Goal: Task Accomplishment & Management: Use online tool/utility

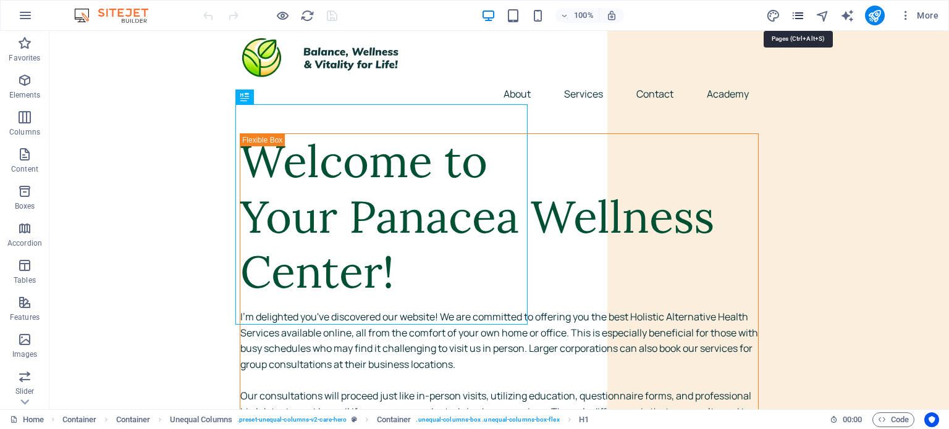
click at [796, 15] on icon "pages" at bounding box center [798, 16] width 14 height 14
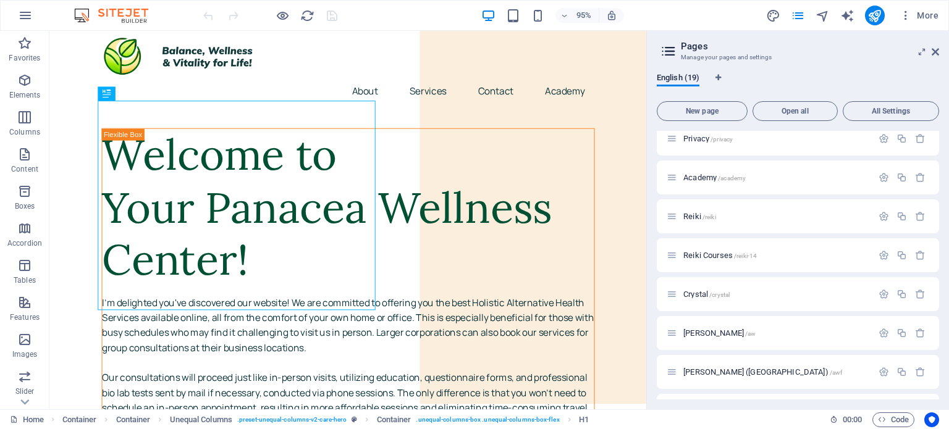
scroll to position [399, 0]
click at [711, 328] on span "[PERSON_NAME] /aw" at bounding box center [719, 332] width 72 height 9
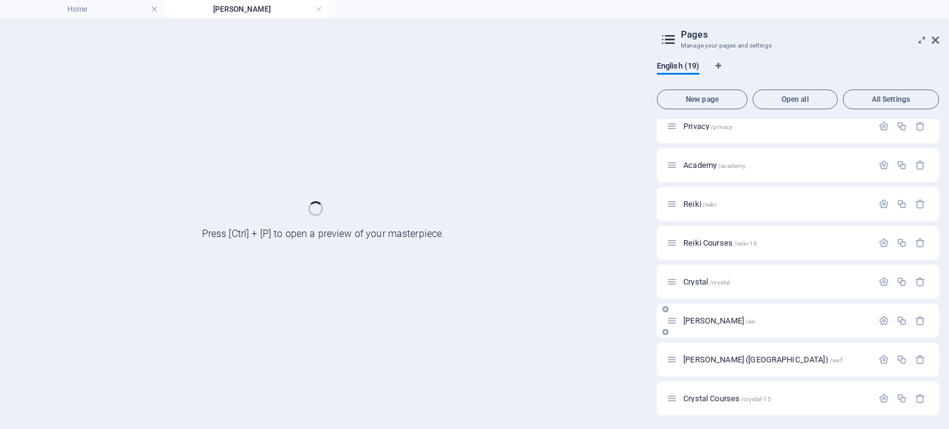
click at [711, 328] on div "[PERSON_NAME] /aw" at bounding box center [798, 321] width 282 height 34
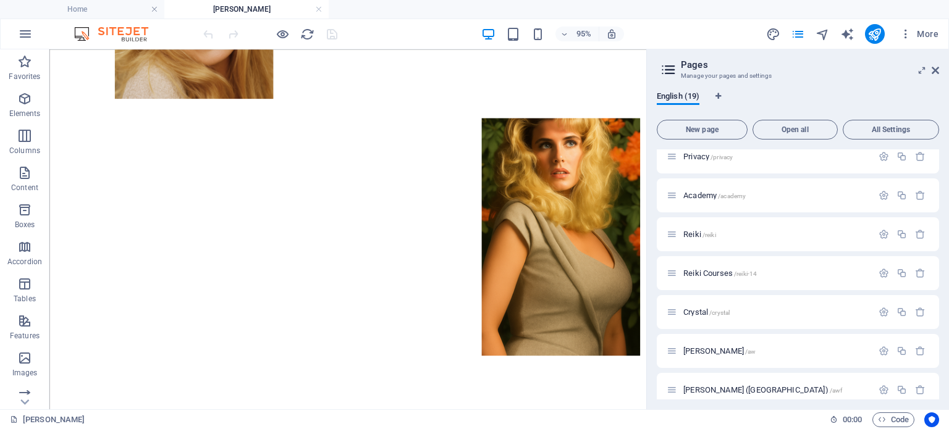
scroll to position [584, 0]
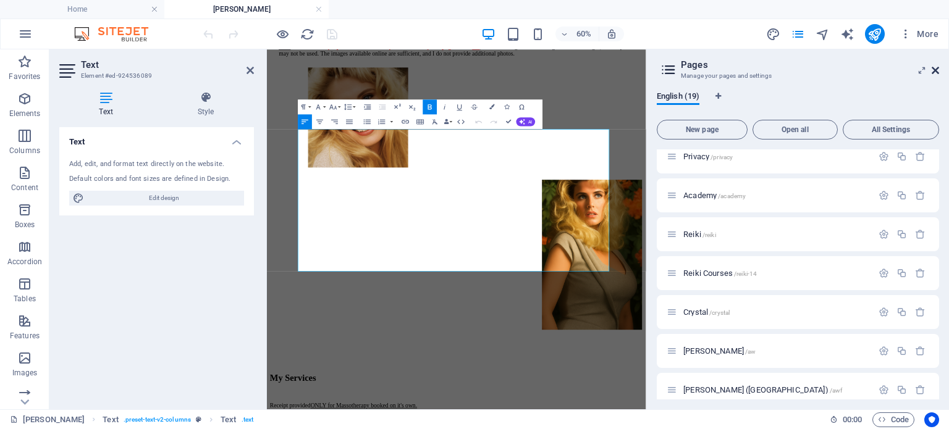
click at [935, 74] on icon at bounding box center [935, 70] width 7 height 10
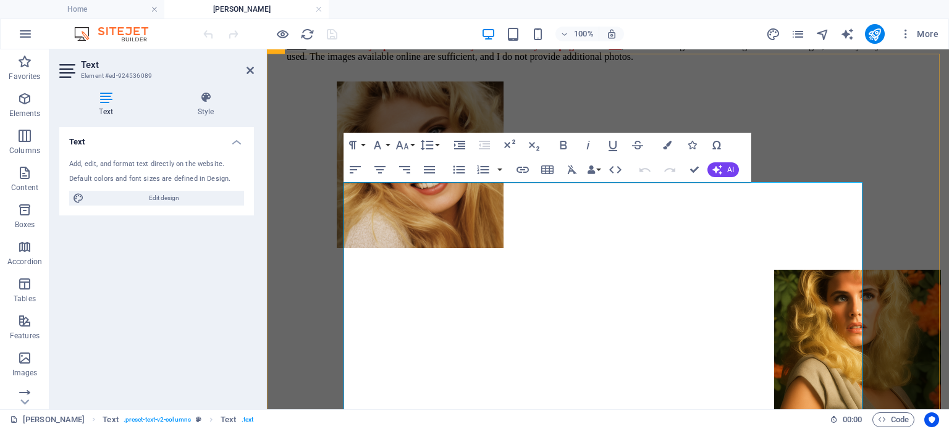
click at [796, 37] on icon "pages" at bounding box center [798, 34] width 14 height 14
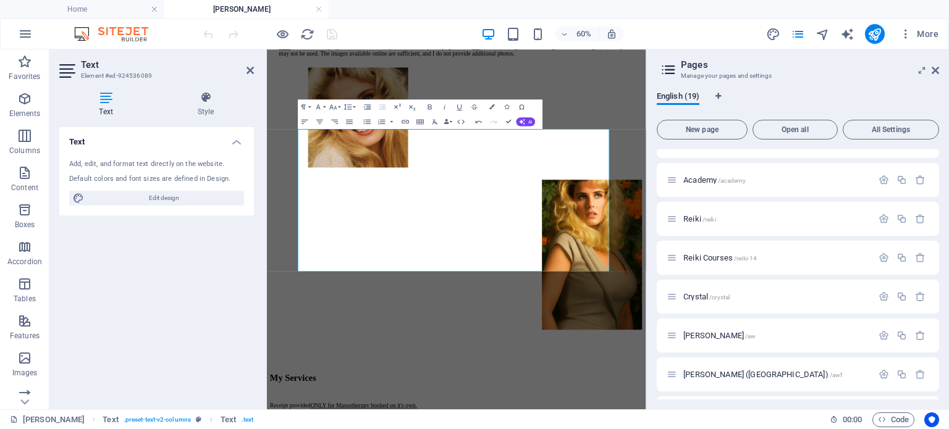
scroll to position [489, 0]
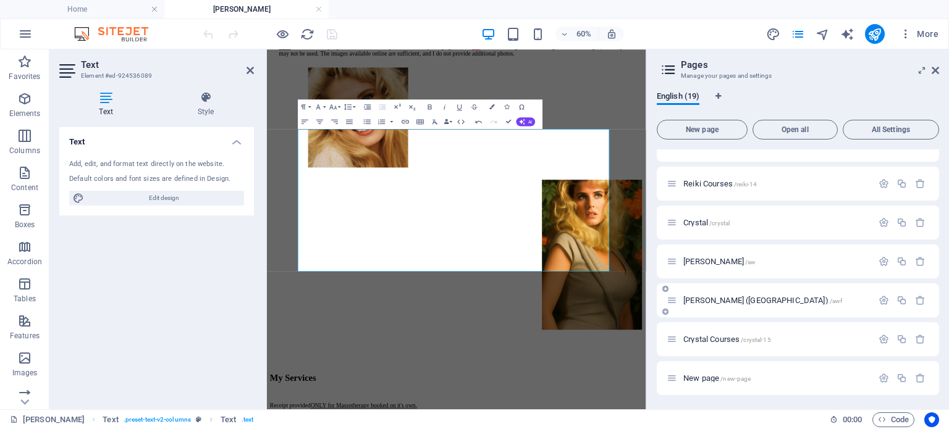
click at [722, 305] on div "[PERSON_NAME] (FR) /awf" at bounding box center [770, 300] width 206 height 14
click at [709, 299] on span "[PERSON_NAME] (FR) /awf" at bounding box center [762, 300] width 159 height 9
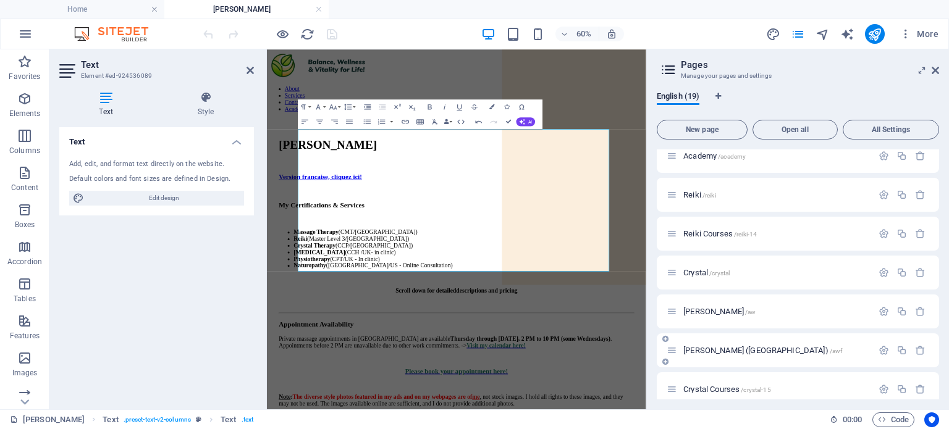
click at [709, 299] on div "Home / About /about Services /home Contact /contact Legal Notice /legal-notice …" at bounding box center [798, 78] width 282 height 734
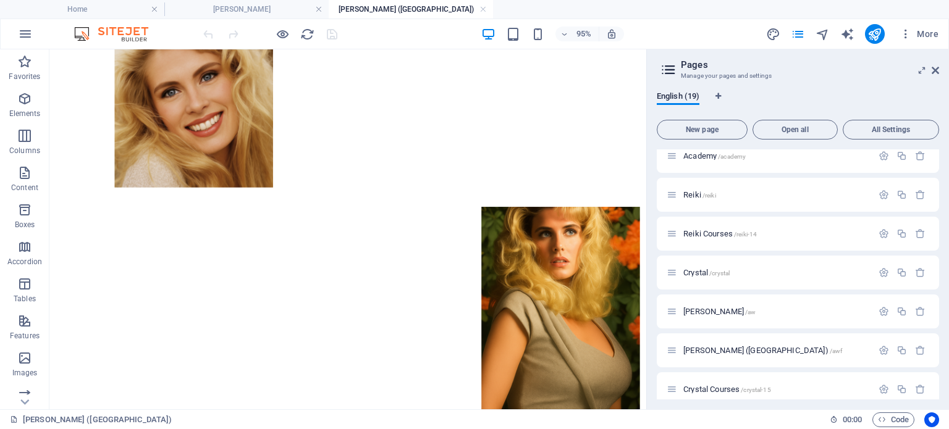
scroll to position [663, 0]
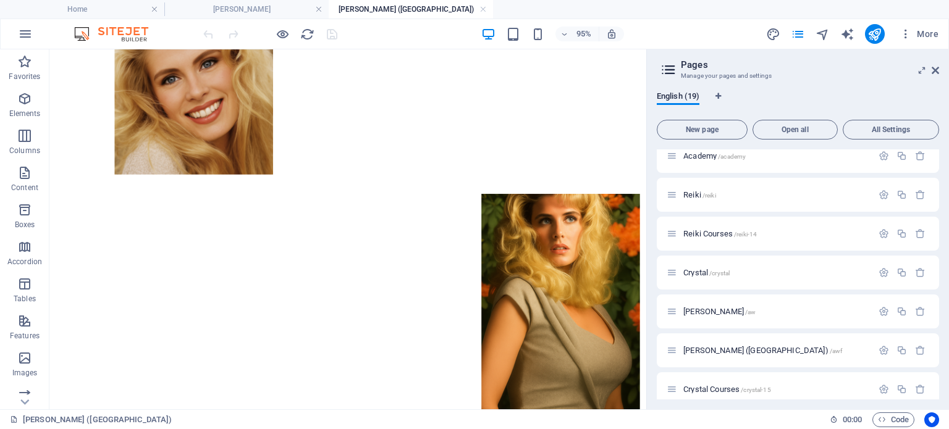
drag, startPoint x: 670, startPoint y: 106, endPoint x: 701, endPoint y: 309, distance: 205.7
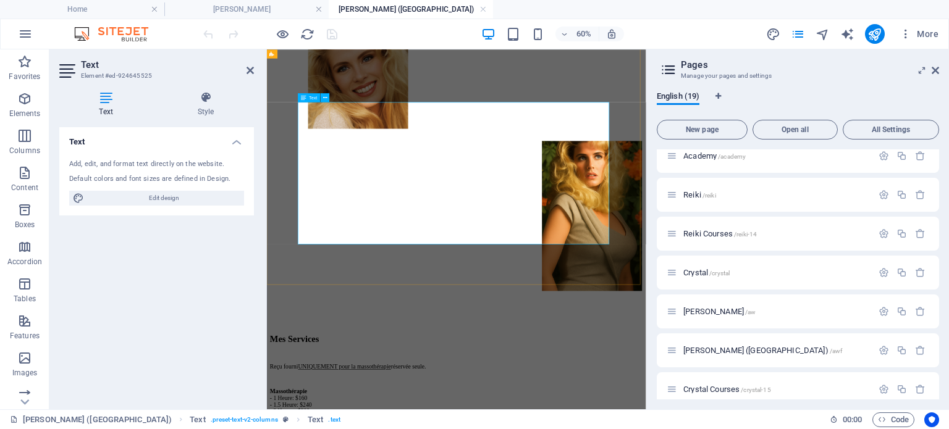
click at [936, 75] on header "Pages Manage your pages and settings" at bounding box center [799, 65] width 280 height 32
click at [936, 72] on icon at bounding box center [935, 70] width 7 height 10
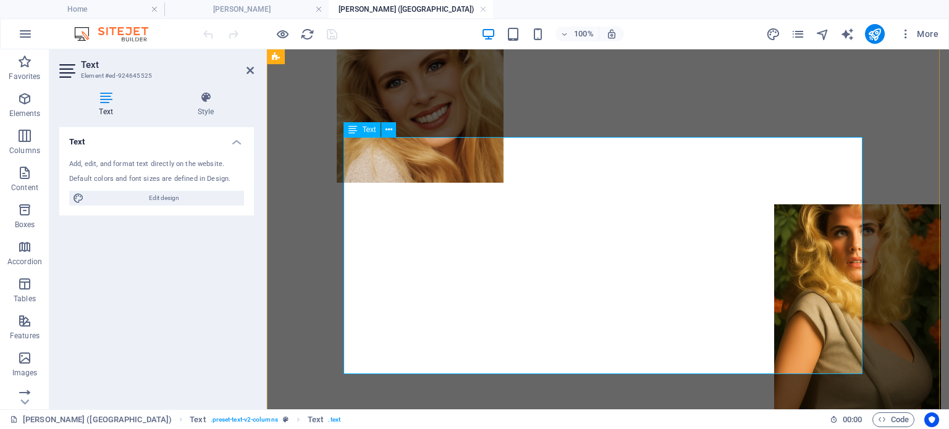
click at [227, 8] on h4 "[PERSON_NAME]" at bounding box center [246, 9] width 164 height 14
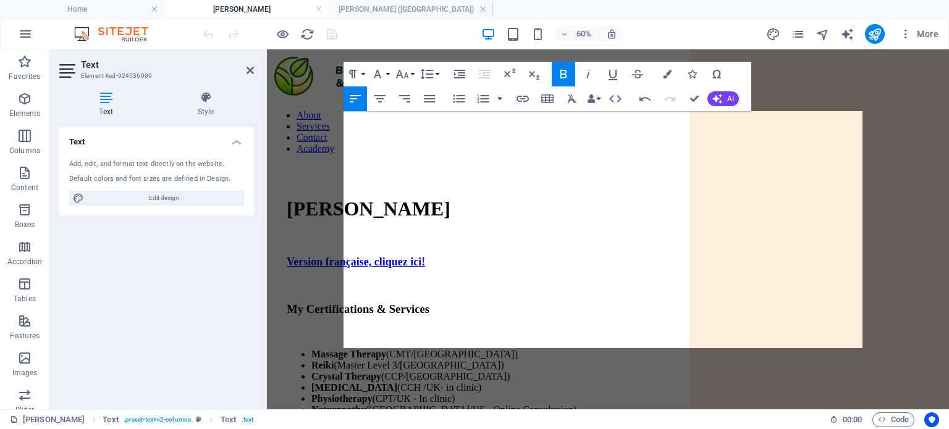
scroll to position [584, 0]
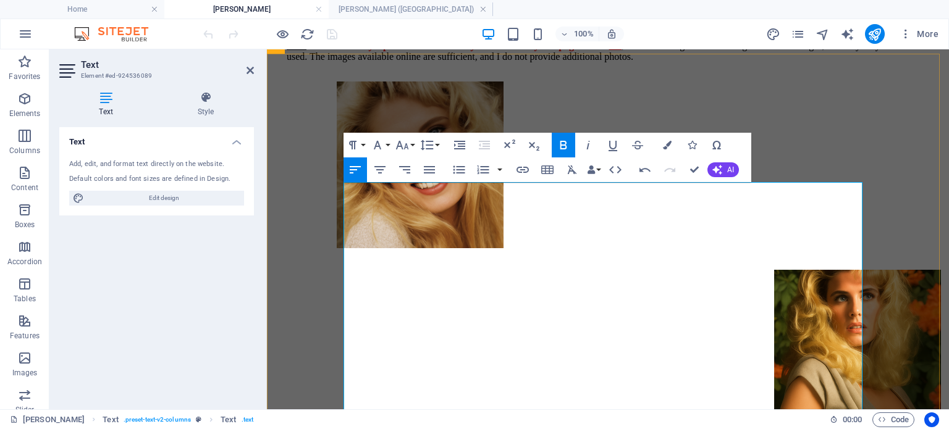
click at [395, 5] on h4 "[PERSON_NAME] ([GEOGRAPHIC_DATA])" at bounding box center [411, 9] width 164 height 14
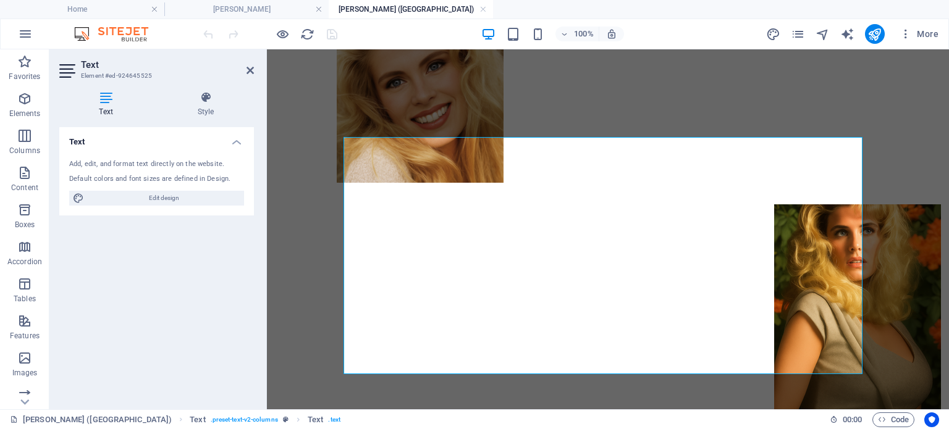
scroll to position [0, 0]
click at [248, 7] on h4 "[PERSON_NAME]" at bounding box center [246, 9] width 164 height 14
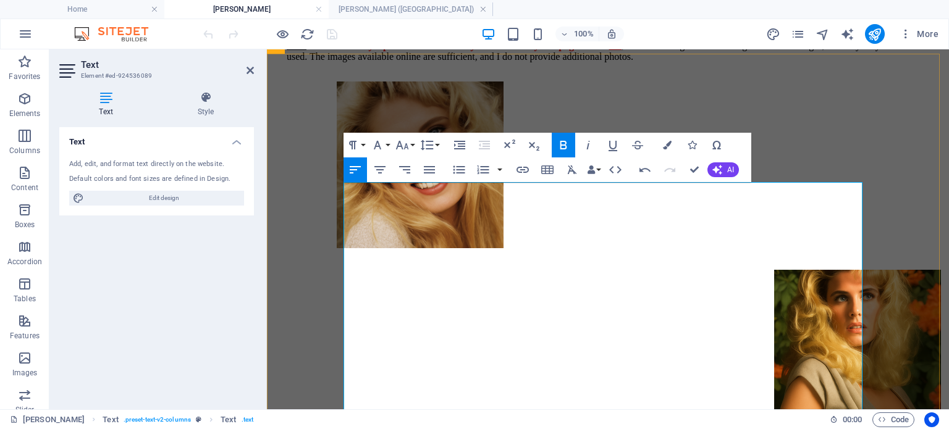
click at [393, 17] on li "[PERSON_NAME] ([GEOGRAPHIC_DATA])" at bounding box center [411, 9] width 164 height 19
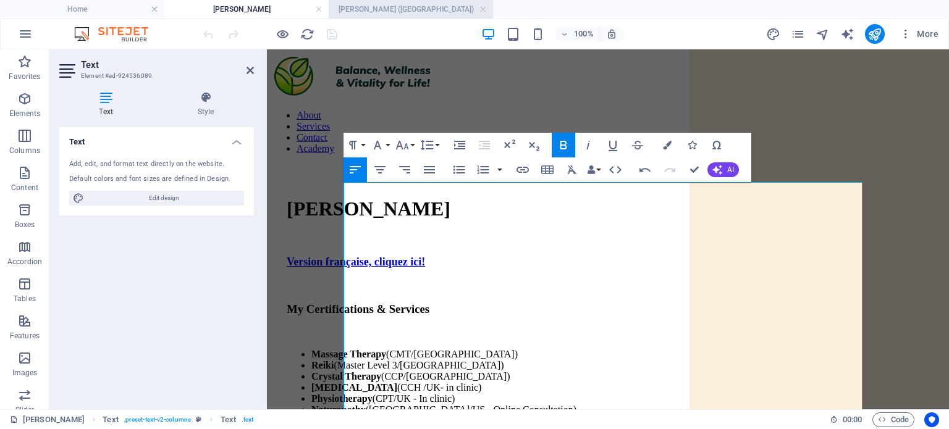
scroll to position [663, 0]
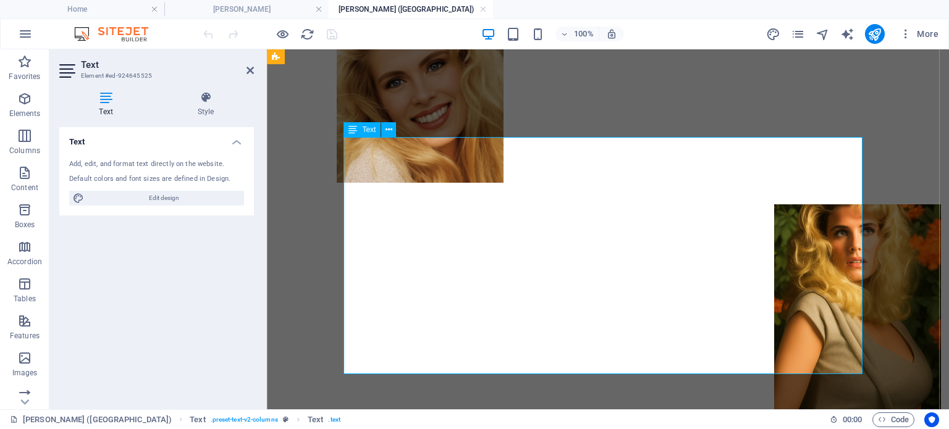
click at [252, 12] on h4 "[PERSON_NAME]" at bounding box center [246, 9] width 164 height 14
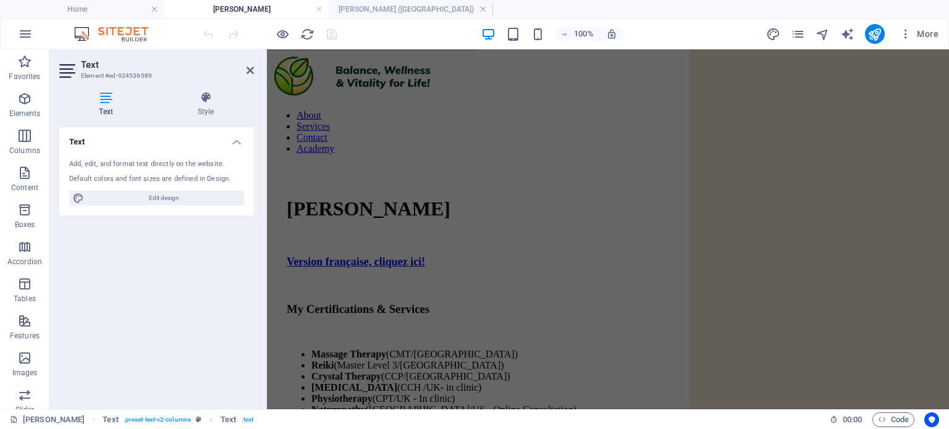
scroll to position [584, 0]
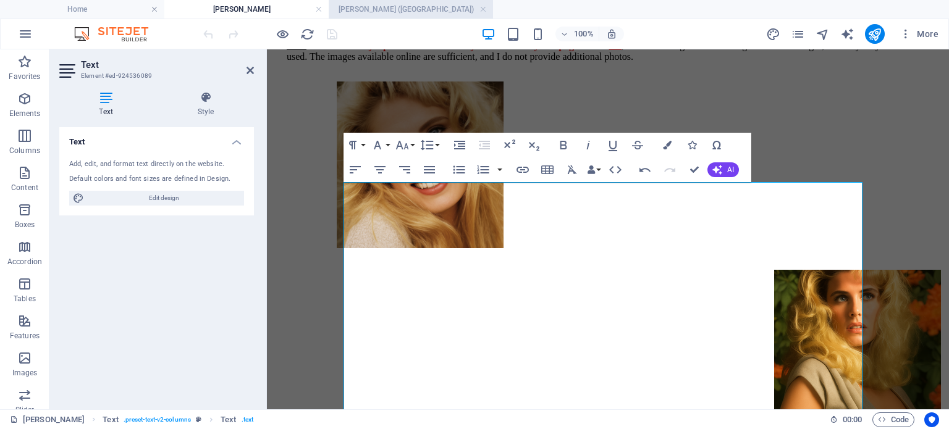
click at [389, 7] on h4 "[PERSON_NAME] ([GEOGRAPHIC_DATA])" at bounding box center [411, 9] width 164 height 14
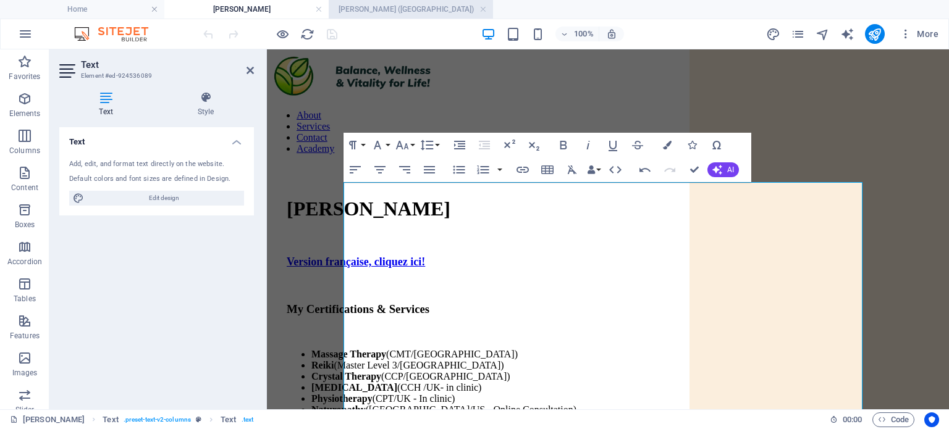
scroll to position [663, 0]
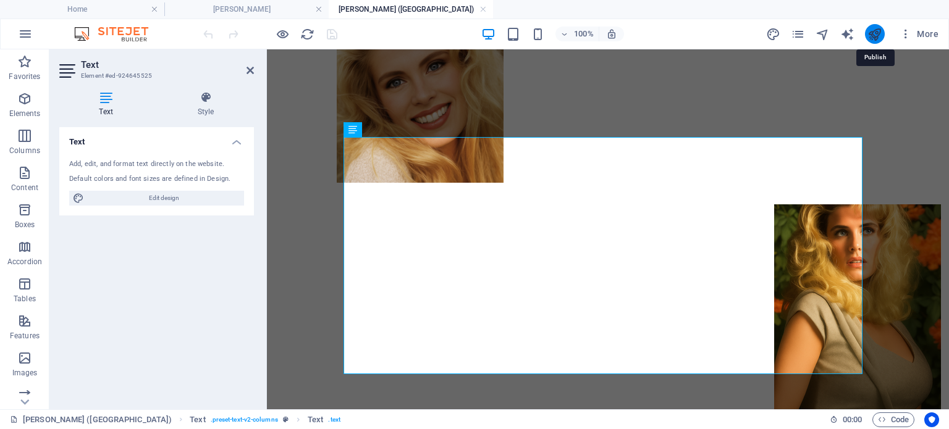
click at [872, 35] on icon "publish" at bounding box center [874, 34] width 14 height 14
